Goal: Navigation & Orientation: Find specific page/section

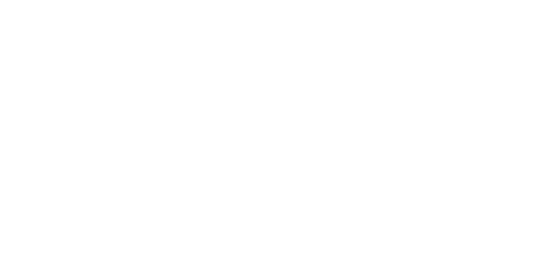
click at [400, 0] on html at bounding box center [278, 0] width 557 height 0
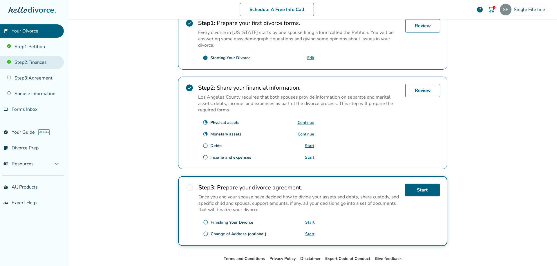
scroll to position [98, 0]
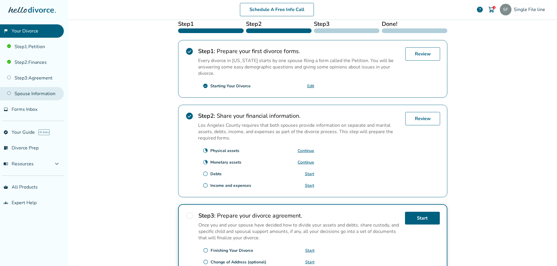
click at [37, 90] on link "Spouse Information" at bounding box center [32, 93] width 64 height 13
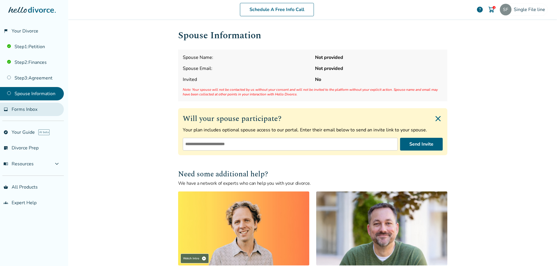
click at [17, 104] on link "inbox Forms Inbox" at bounding box center [32, 109] width 64 height 13
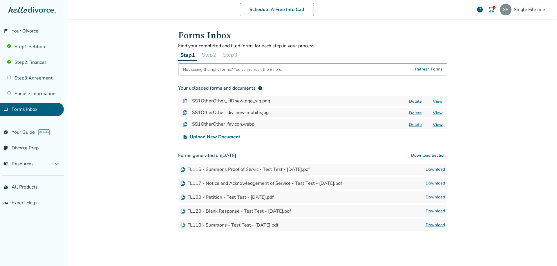
click at [208, 54] on button "Step 2" at bounding box center [209, 55] width 19 height 12
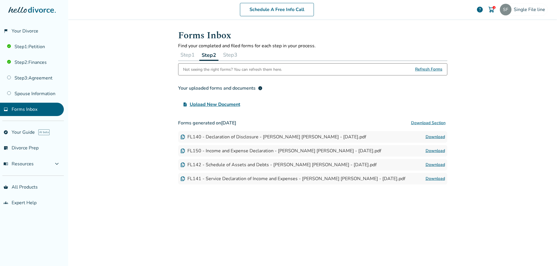
click at [225, 59] on button "Step 3" at bounding box center [230, 55] width 19 height 12
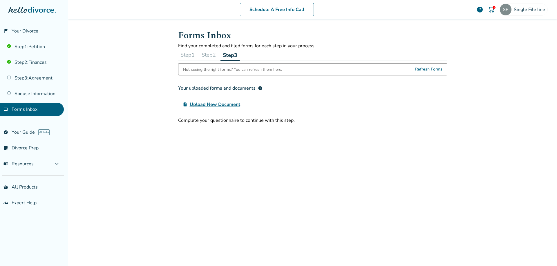
drag, startPoint x: 185, startPoint y: 57, endPoint x: 190, endPoint y: 60, distance: 5.5
click at [190, 60] on button "Step 1" at bounding box center [187, 55] width 19 height 12
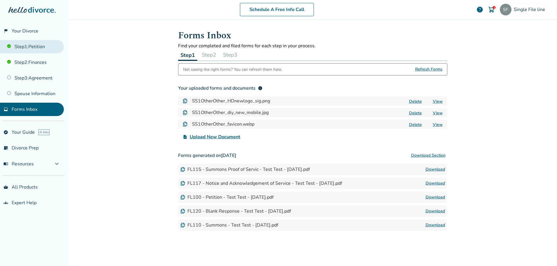
click at [36, 50] on link "Step 1 : Petition" at bounding box center [32, 46] width 64 height 13
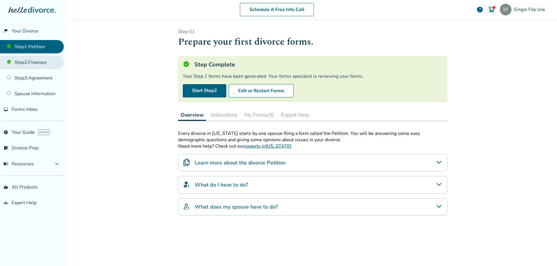
click at [50, 64] on link "Step 2 : Finances" at bounding box center [32, 62] width 64 height 13
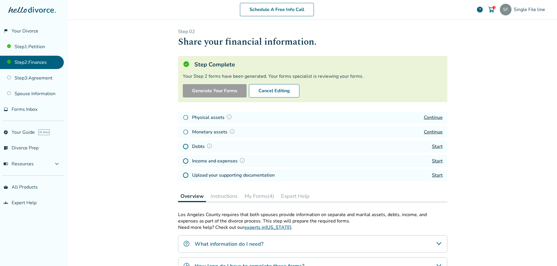
click at [35, 86] on ul "Step 1 : Petition Step 2 : Finances Step 3 : Agreement Spouse Information" at bounding box center [32, 69] width 64 height 63
click at [38, 81] on link "Step 3 : Agreement" at bounding box center [32, 77] width 64 height 13
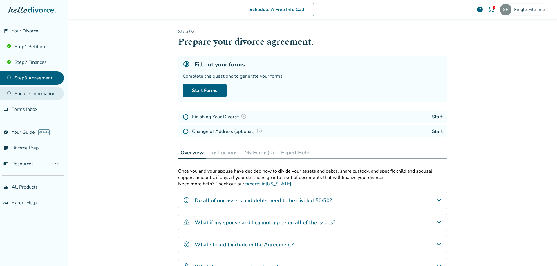
click at [35, 94] on link "Spouse Information" at bounding box center [32, 93] width 64 height 13
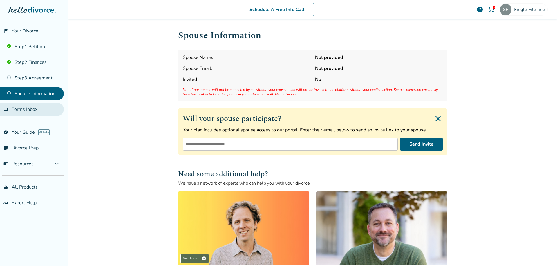
click at [33, 109] on span "Forms Inbox" at bounding box center [25, 109] width 26 height 6
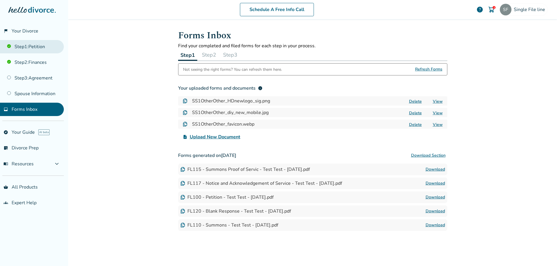
click at [30, 52] on link "Step 1 : Petition" at bounding box center [32, 46] width 64 height 13
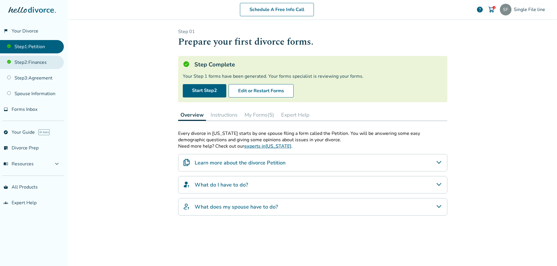
click at [31, 64] on link "Step 2 : Finances" at bounding box center [32, 62] width 64 height 13
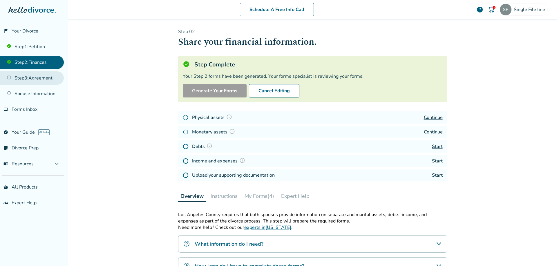
click at [35, 80] on link "Step 3 : Agreement" at bounding box center [32, 77] width 64 height 13
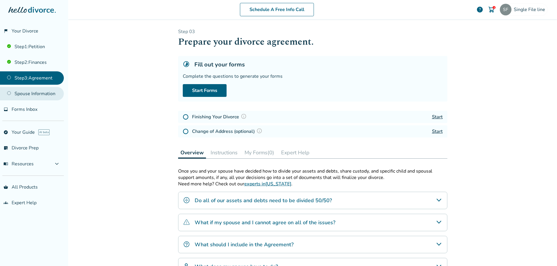
click at [29, 93] on link "Spouse Information" at bounding box center [32, 93] width 64 height 13
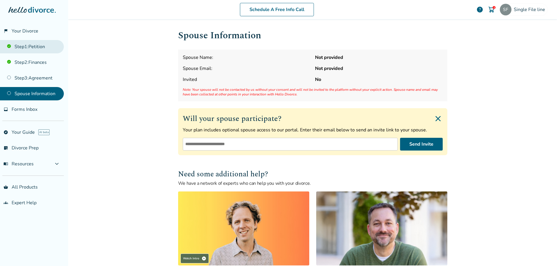
click at [27, 50] on link "Step 1 : Petition" at bounding box center [32, 46] width 64 height 13
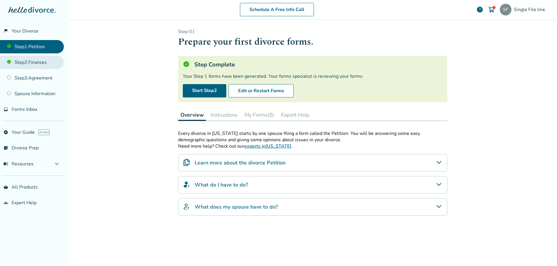
click at [31, 62] on link "Step 2 : Finances" at bounding box center [32, 62] width 64 height 13
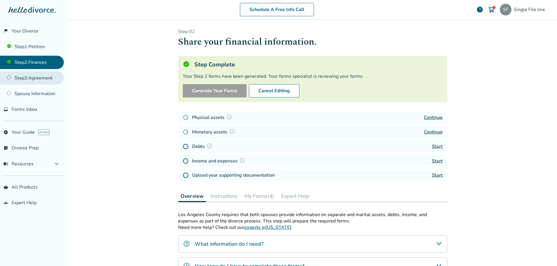
click at [27, 81] on link "Step 3 : Agreement" at bounding box center [32, 77] width 64 height 13
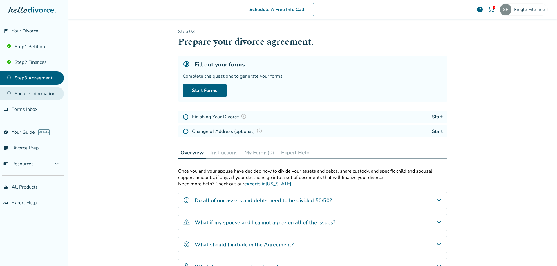
click at [29, 90] on link "Spouse Information" at bounding box center [32, 93] width 64 height 13
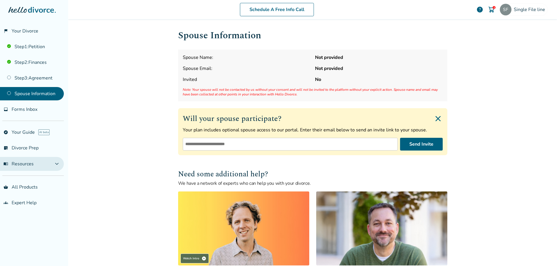
click at [44, 166] on button "menu_book Resources expand_more" at bounding box center [32, 164] width 64 height 14
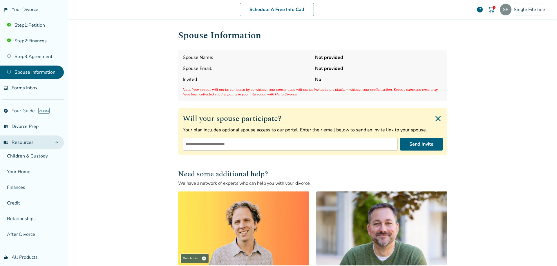
scroll to position [42, 0]
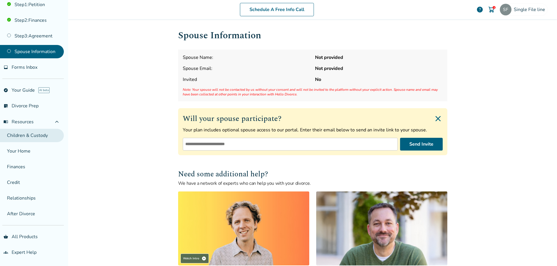
click at [31, 135] on link "Children & Custody" at bounding box center [32, 135] width 64 height 13
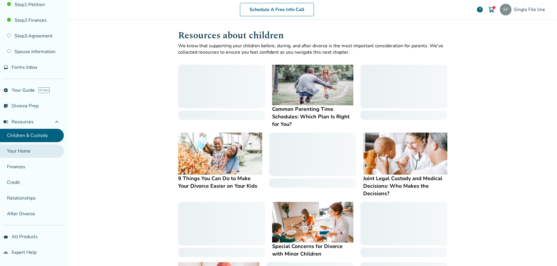
click at [23, 153] on link "Your Home" at bounding box center [32, 150] width 64 height 13
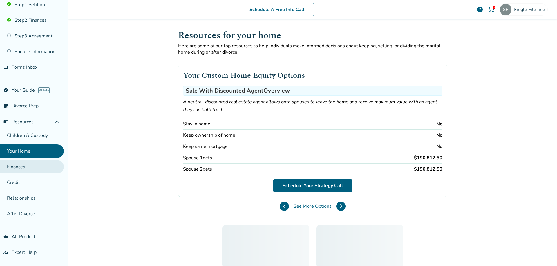
click at [24, 167] on link "Finances" at bounding box center [32, 166] width 64 height 13
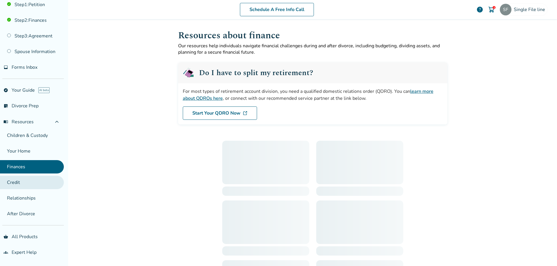
click at [22, 187] on link "Credit" at bounding box center [32, 182] width 64 height 13
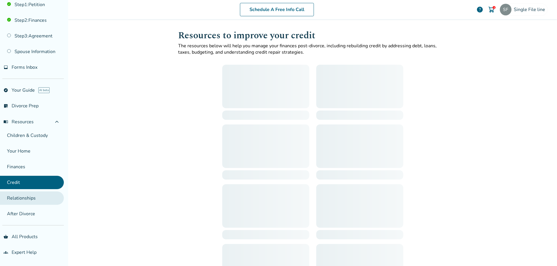
click at [19, 200] on link "Relationships" at bounding box center [32, 197] width 64 height 13
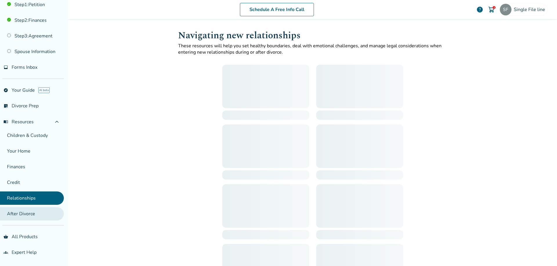
click at [24, 218] on link "After Divorce" at bounding box center [32, 213] width 64 height 13
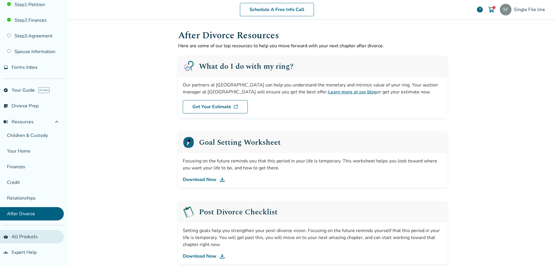
click at [23, 236] on link "shopping_basket All Products" at bounding box center [32, 236] width 64 height 13
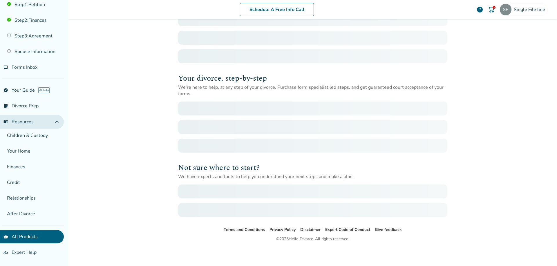
scroll to position [49, 0]
click at [45, 118] on button "menu_book Resources expand_less" at bounding box center [32, 122] width 64 height 14
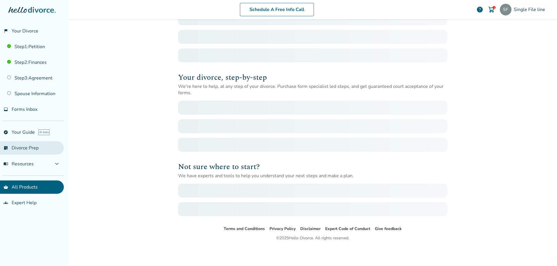
scroll to position [0, 0]
click at [24, 203] on link "groups Expert Help" at bounding box center [32, 202] width 64 height 13
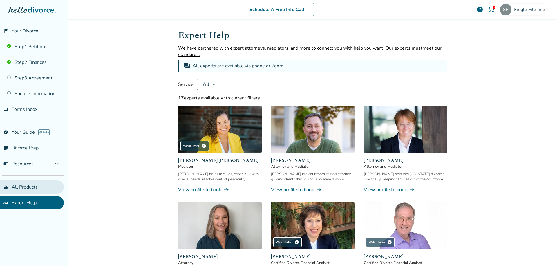
click at [30, 189] on link "shopping_basket All Products" at bounding box center [32, 186] width 64 height 13
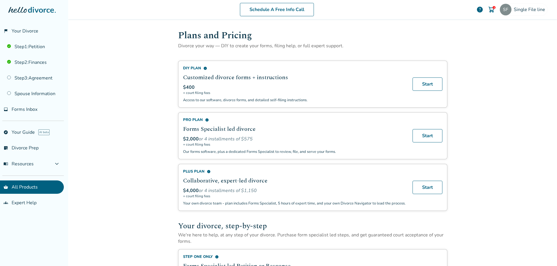
scroll to position [145, 0]
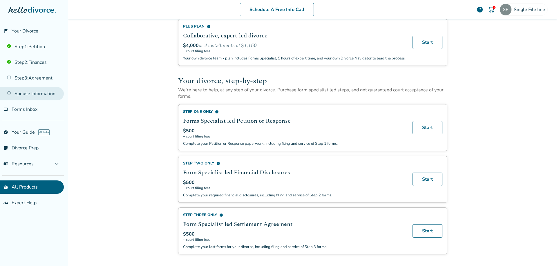
click at [34, 97] on link "Spouse Information" at bounding box center [32, 93] width 64 height 13
